Goal: Transaction & Acquisition: Subscribe to service/newsletter

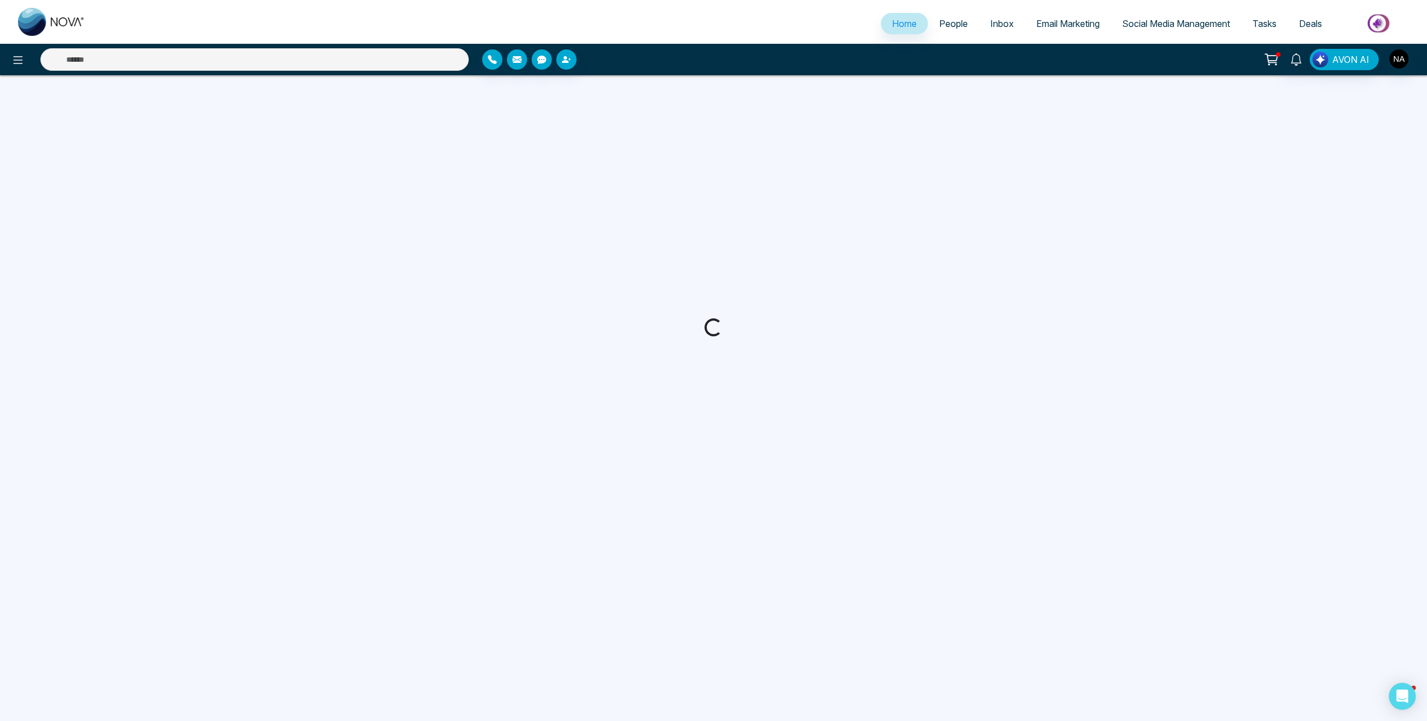
select select "*"
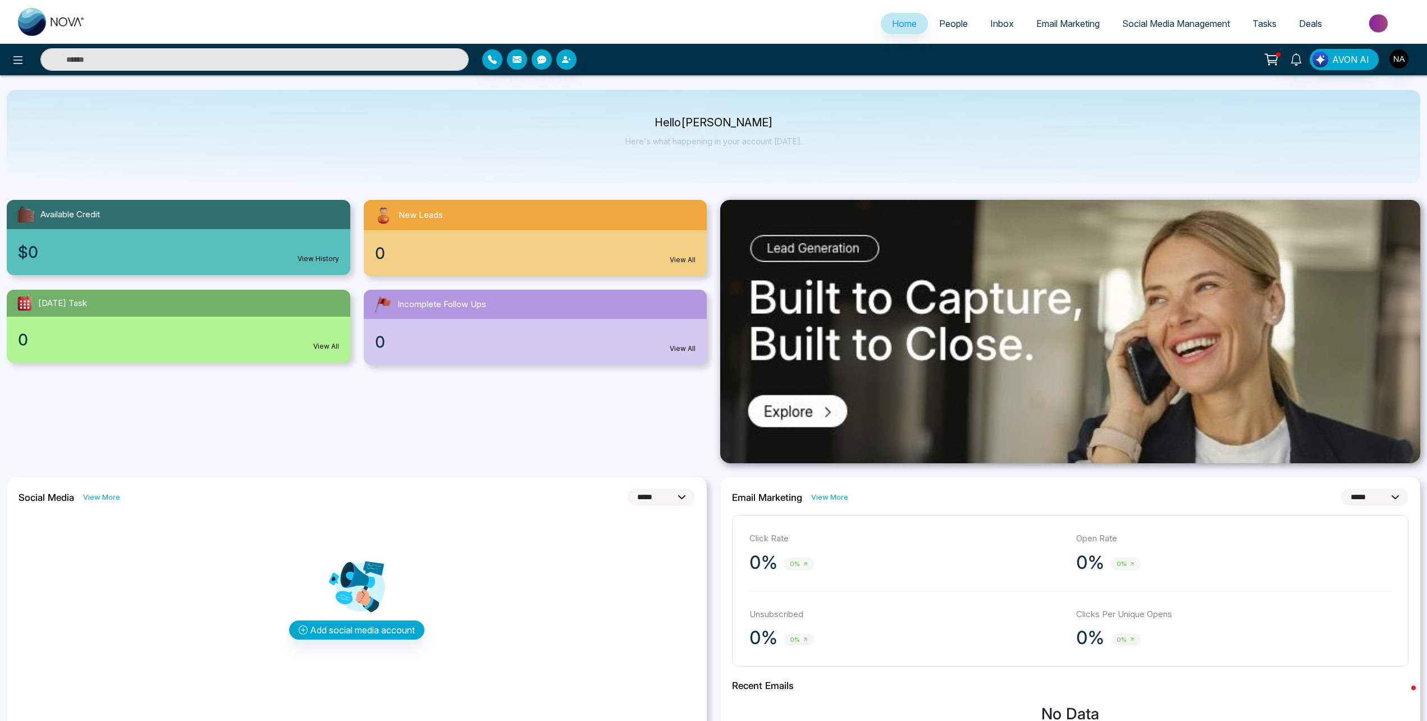
click at [1279, 62] on icon at bounding box center [1272, 60] width 16 height 16
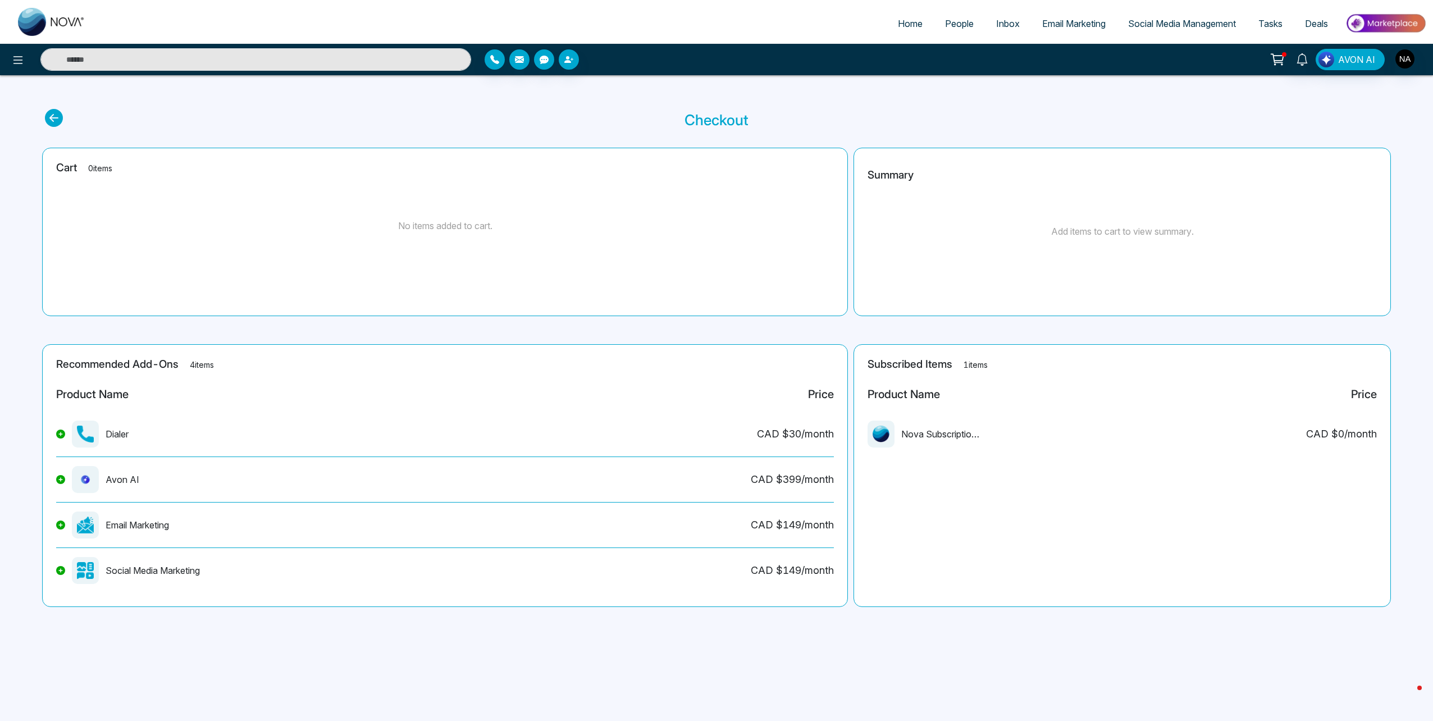
click at [1280, 62] on icon at bounding box center [1276, 58] width 11 height 8
click at [11, 28] on link at bounding box center [52, 22] width 90 height 36
select select "*"
